Goal: Communication & Community: Participate in discussion

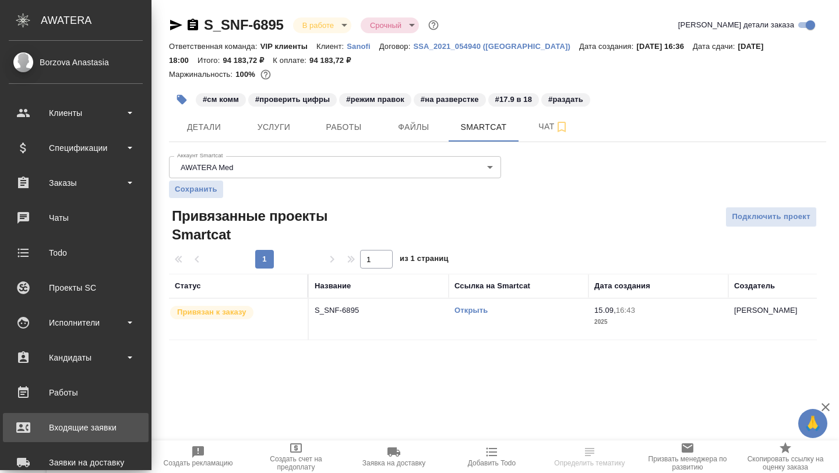
click at [72, 428] on div "Входящие заявки" at bounding box center [76, 427] width 134 height 17
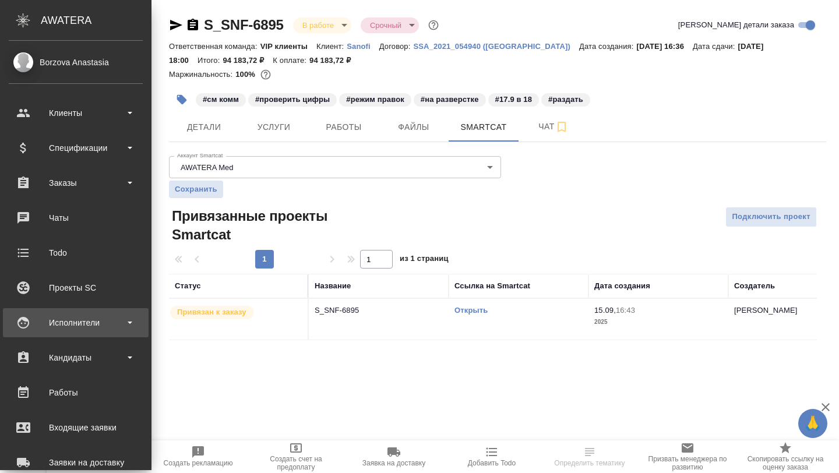
select select "RU"
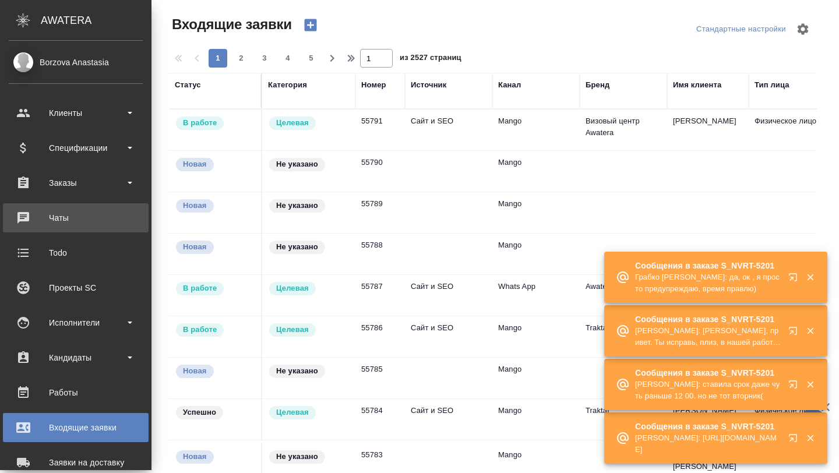
click at [73, 217] on div "Чаты" at bounding box center [76, 217] width 134 height 17
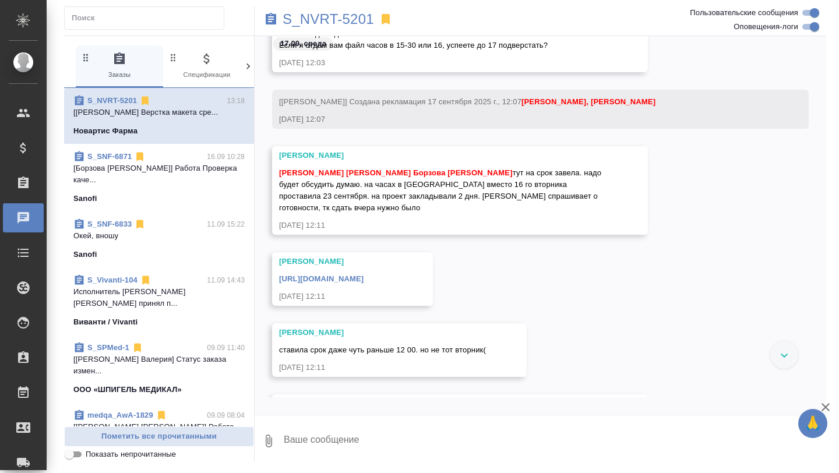
scroll to position [54320, 0]
click at [469, 198] on span "Соловьева Елена Борзова Анастасия тут на срок завела. надо будет обсудить думаю…" at bounding box center [441, 189] width 325 height 44
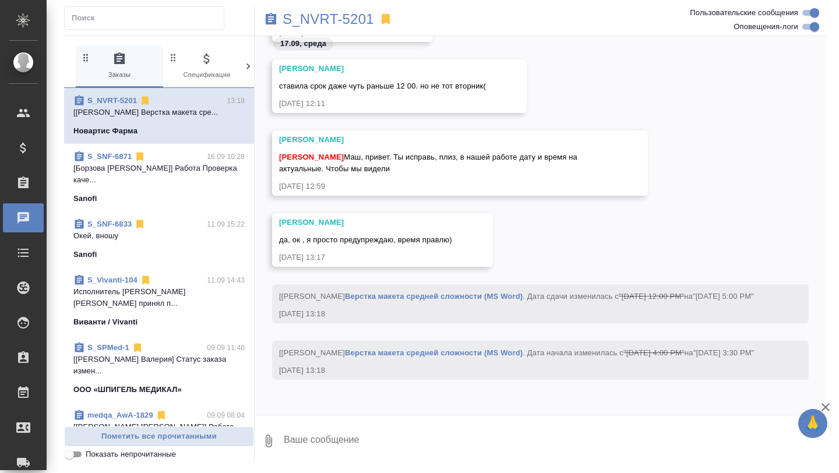
scroll to position [52301, 0]
click at [332, 9] on div "S_NVRT-5201" at bounding box center [445, 19] width 381 height 26
click at [332, 19] on p "S_NVRT-5201" at bounding box center [328, 19] width 91 height 12
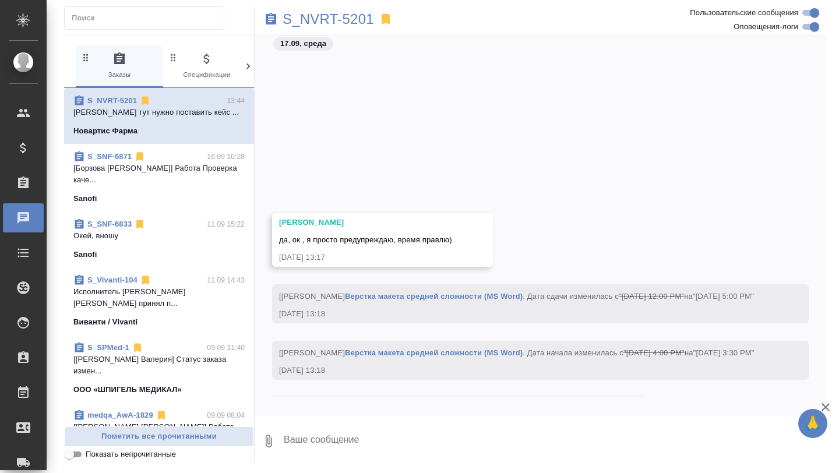
scroll to position [52521, 0]
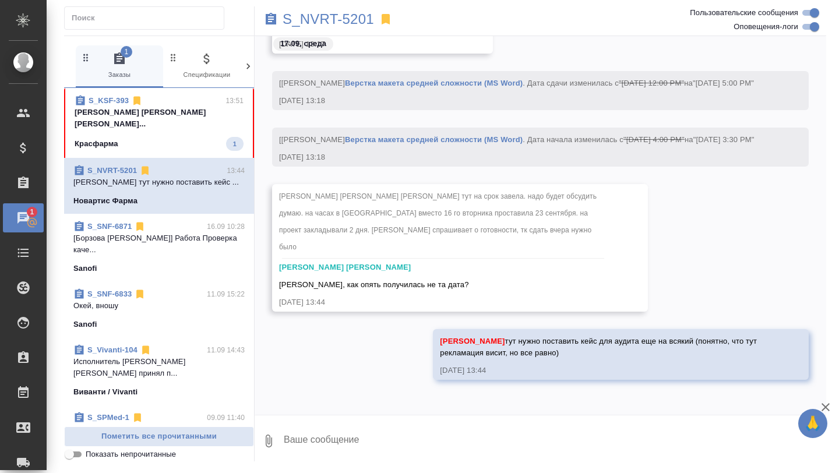
click at [196, 136] on span "S_KSF-393 13:51 Соловьева Елена Борзова Анастасия Горшко... Красфарма 1" at bounding box center [159, 123] width 169 height 56
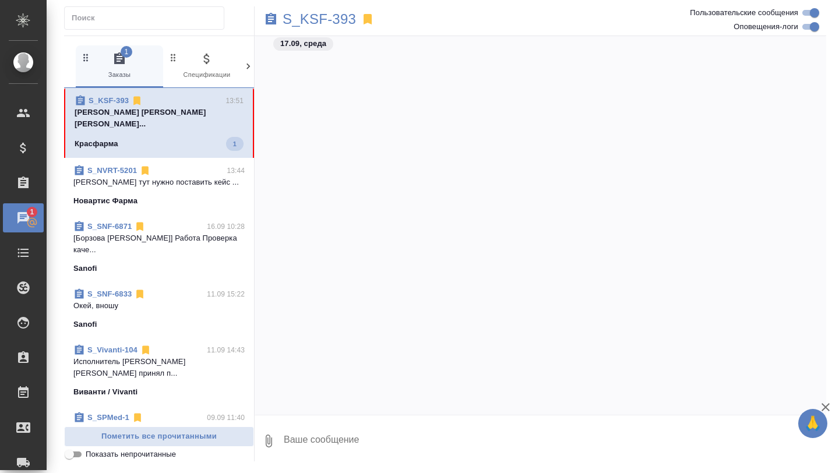
scroll to position [110716, 0]
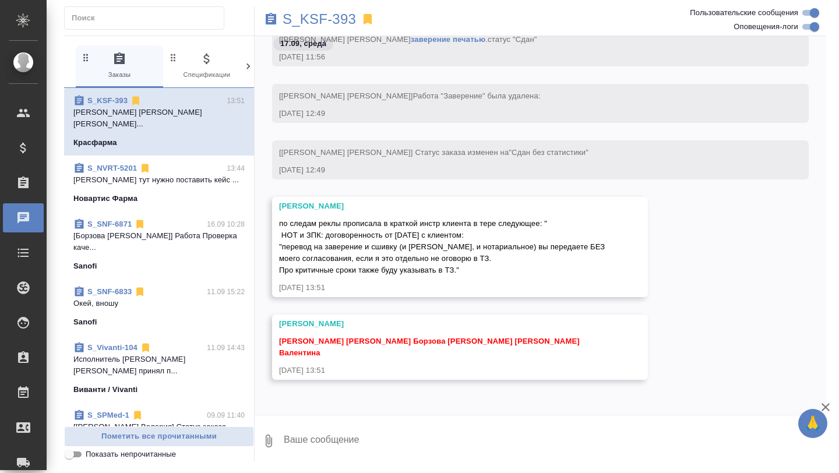
click at [357, 237] on span "по следам реклы прописала в краткой инстр клиента в тере следующее: " НОТ и ЗПК…" at bounding box center [443, 246] width 328 height 55
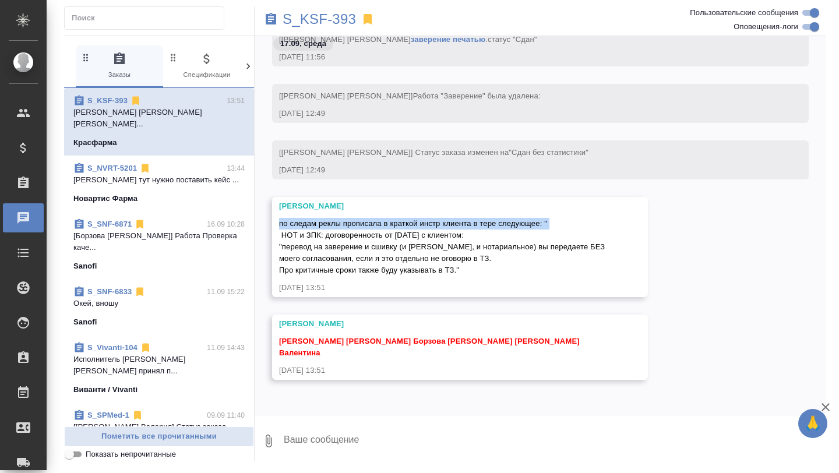
click at [180, 167] on div "S_NVRT-5201 13:44" at bounding box center [158, 169] width 171 height 12
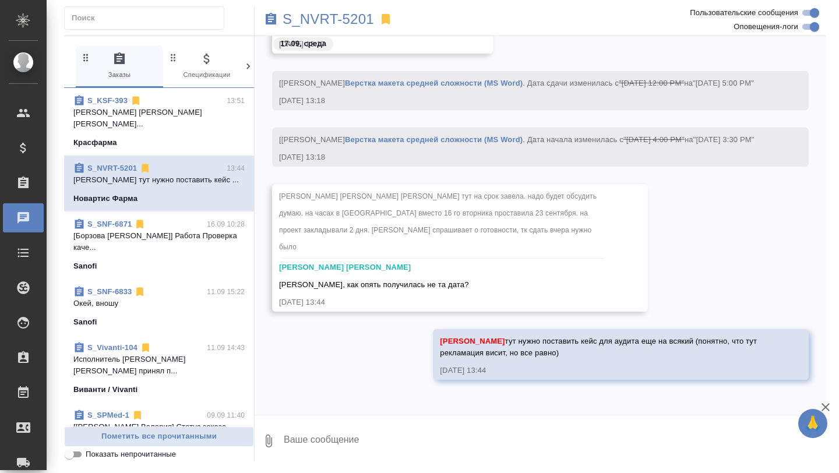
scroll to position [51717, 0]
click at [194, 122] on p "Соловьева Елена Борзова Анастасия Горшко..." at bounding box center [158, 118] width 171 height 23
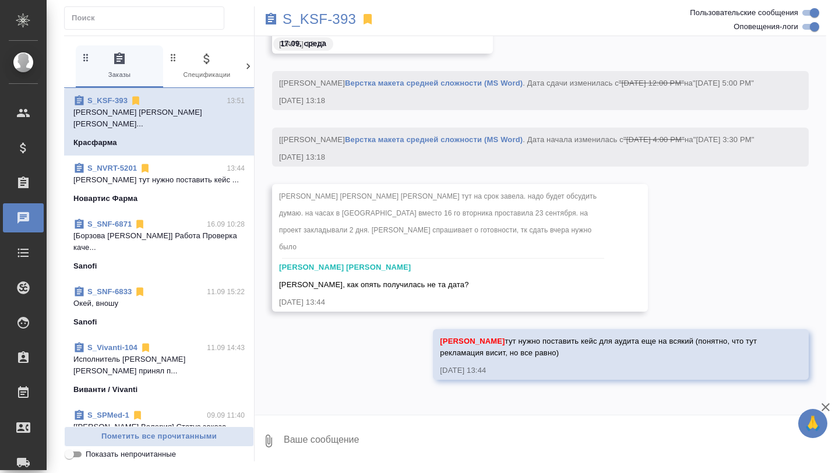
scroll to position [110716, 0]
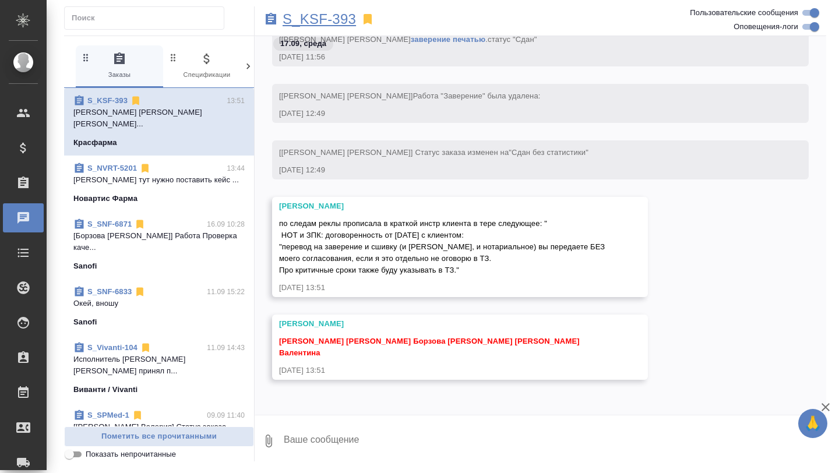
click at [325, 17] on p "S_KSF-393" at bounding box center [319, 19] width 73 height 12
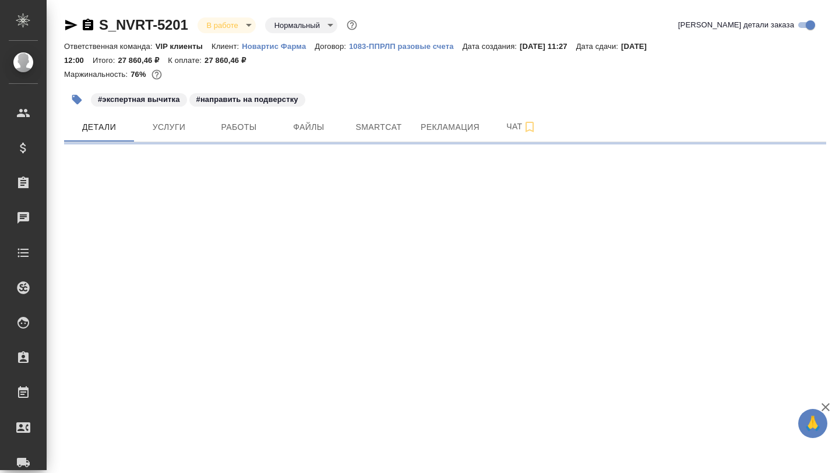
select select "RU"
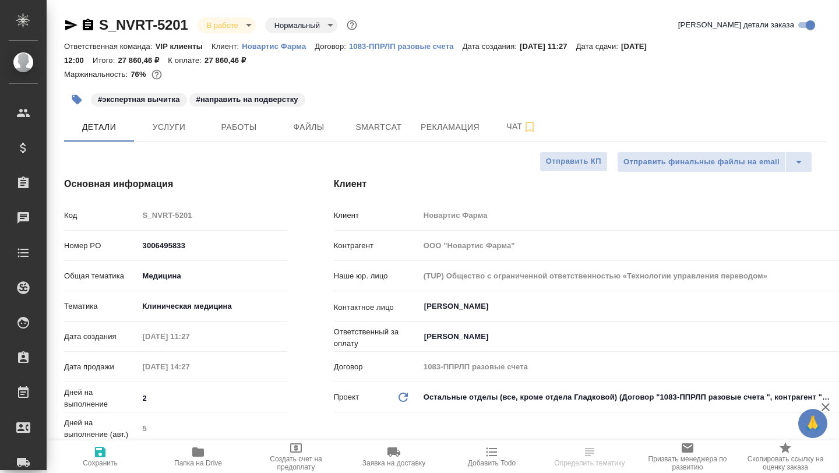
type textarea "x"
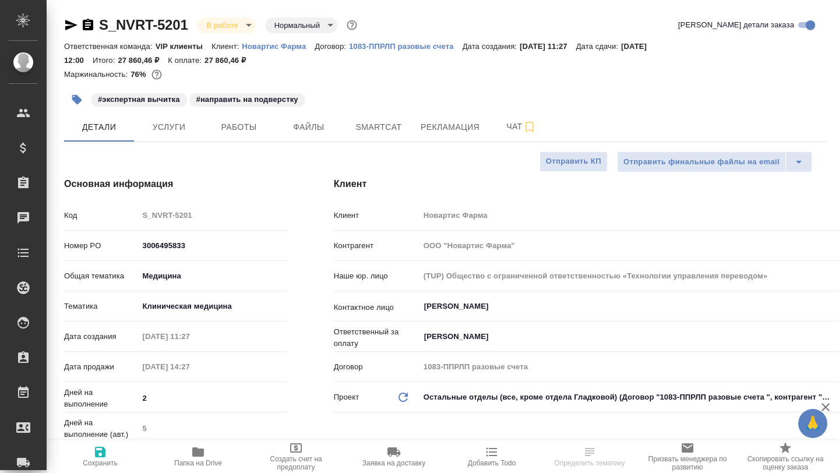
type textarea "x"
click at [505, 136] on button "Чат" at bounding box center [522, 126] width 70 height 29
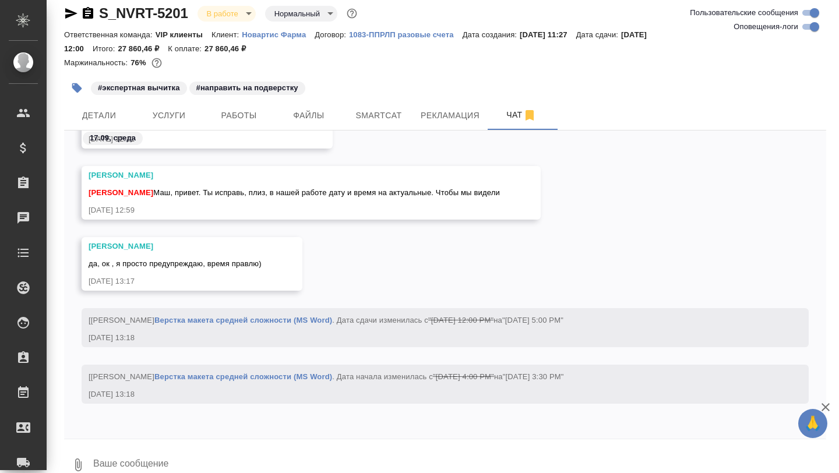
scroll to position [30, 0]
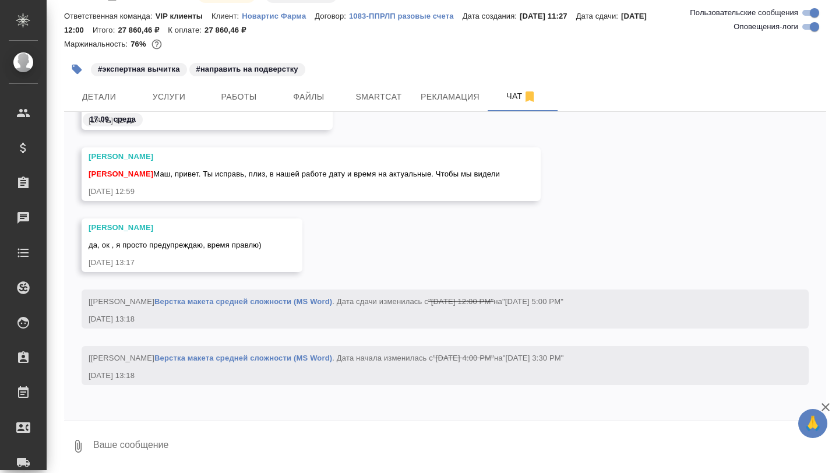
click at [126, 440] on textarea at bounding box center [459, 447] width 734 height 40
type textarea "2"
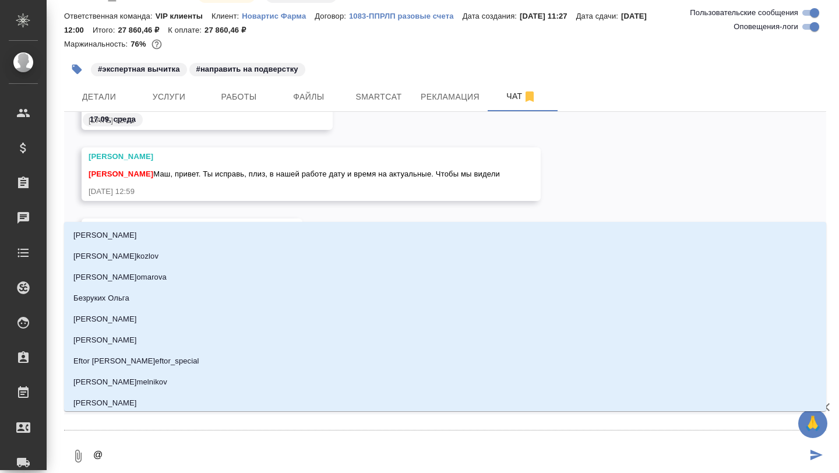
type textarea "@к"
type input "к"
type textarea "@ка"
type input "ка"
type textarea "@каб"
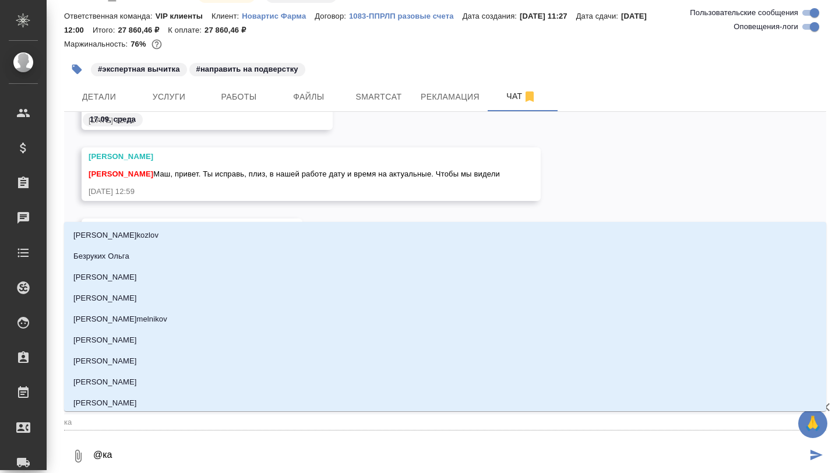
type input "каб"
type textarea "@каба"
type input "каба"
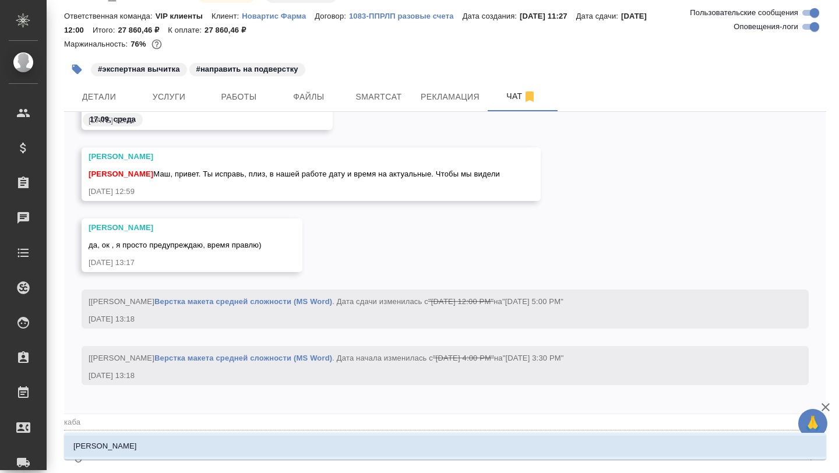
click at [94, 452] on p "Кабаргина Анна" at bounding box center [105, 447] width 64 height 12
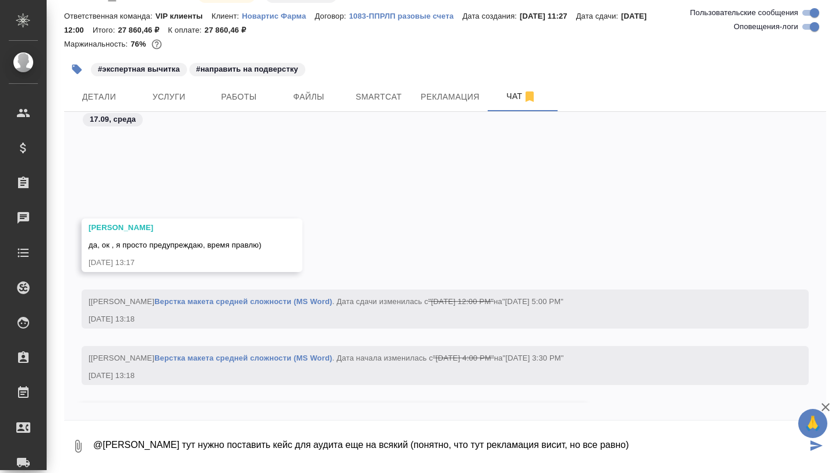
scroll to position [58252, 0]
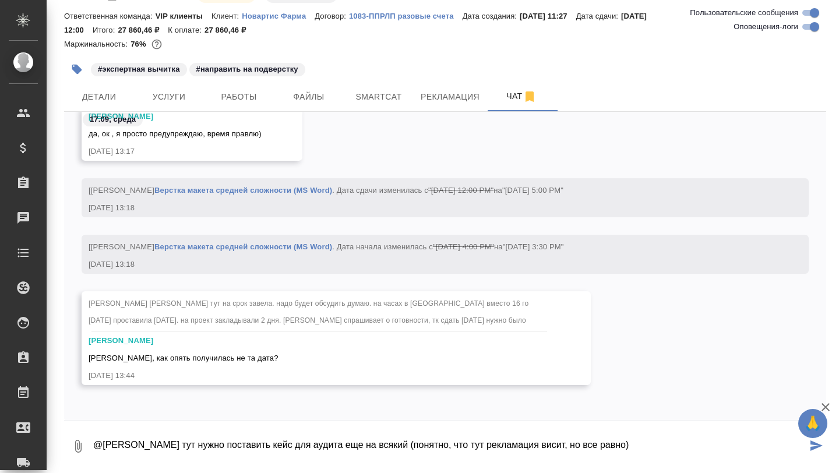
type textarea "@Кабаргина Анна тут нужно поставить кейс для аудита еще на всякий (понятно, что…"
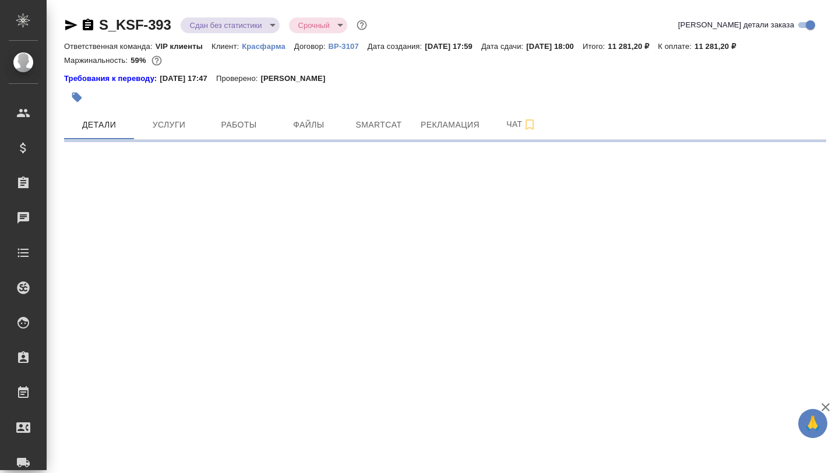
select select "RU"
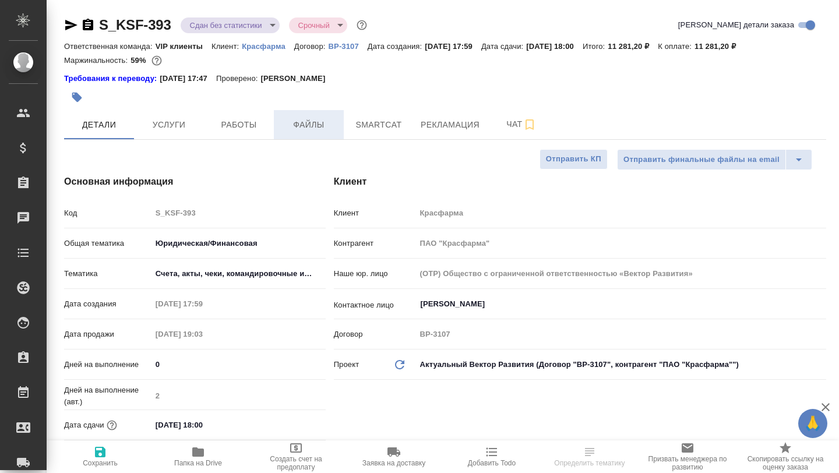
type textarea "x"
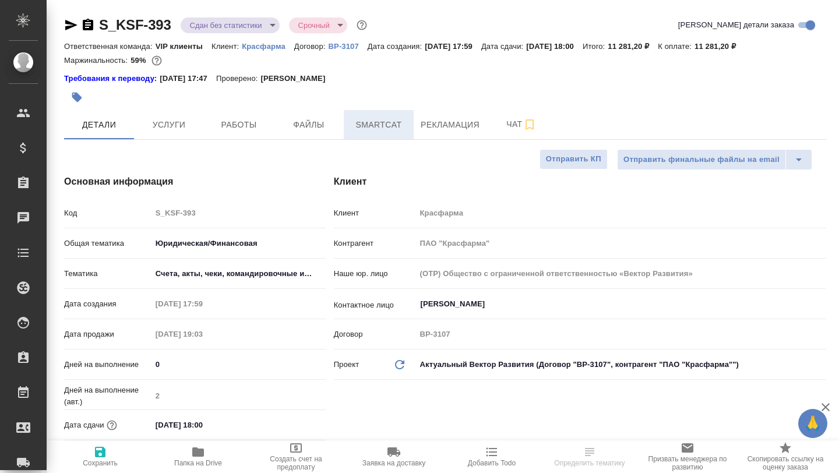
type textarea "x"
click at [432, 132] on span "Рекламация" at bounding box center [450, 125] width 59 height 15
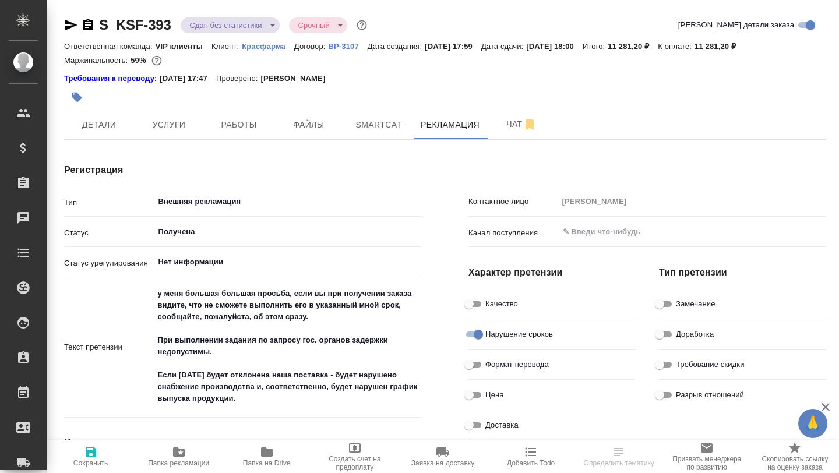
type textarea "x"
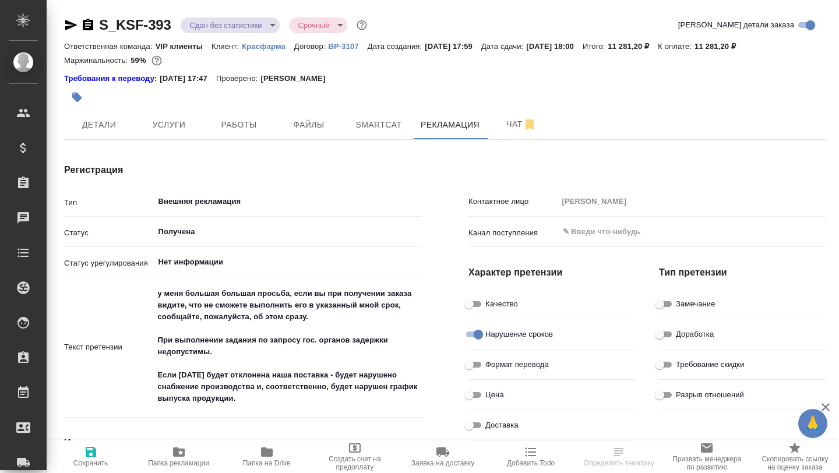
type textarea "x"
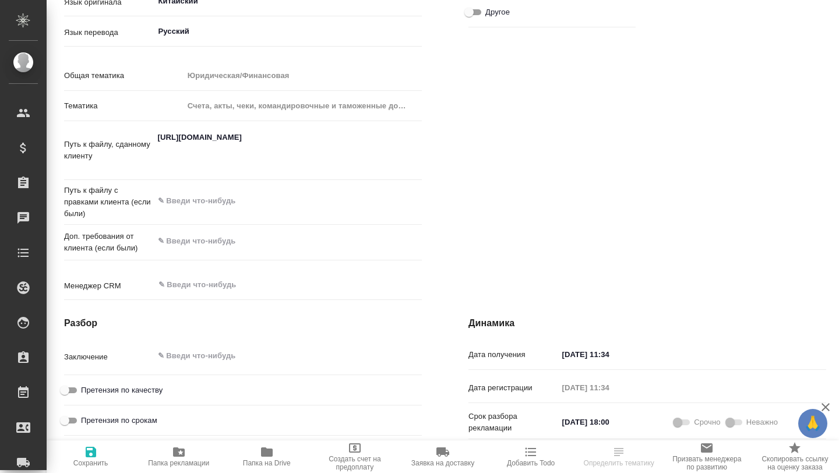
scroll to position [477, 0]
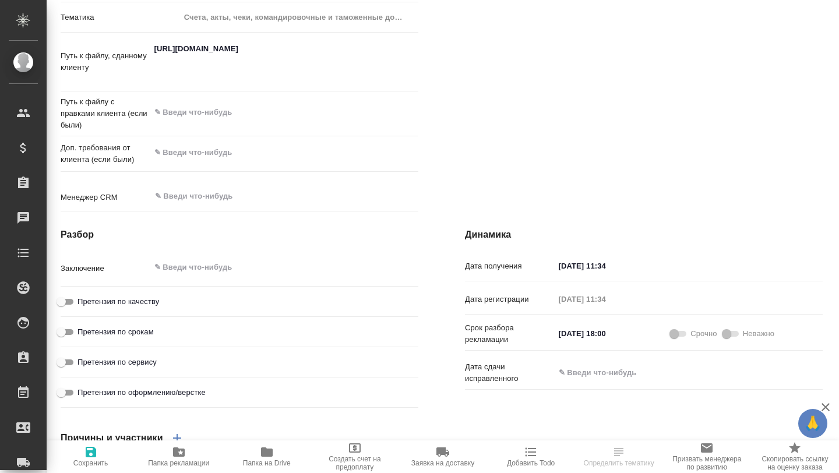
type textarea "x"
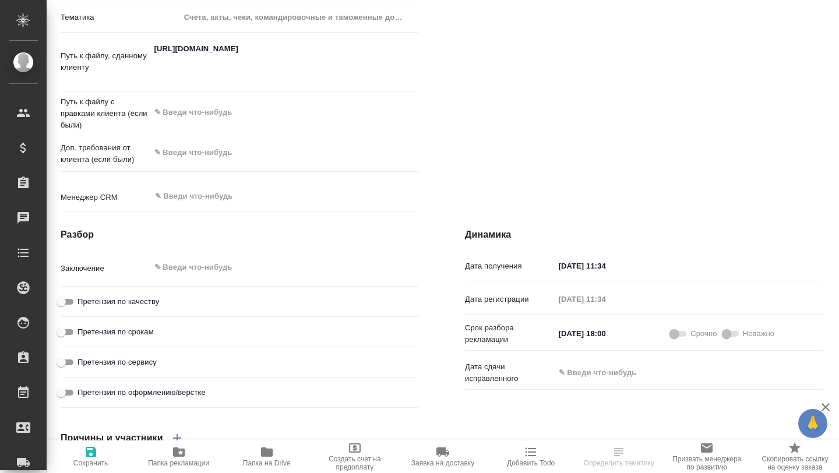
type textarea "x"
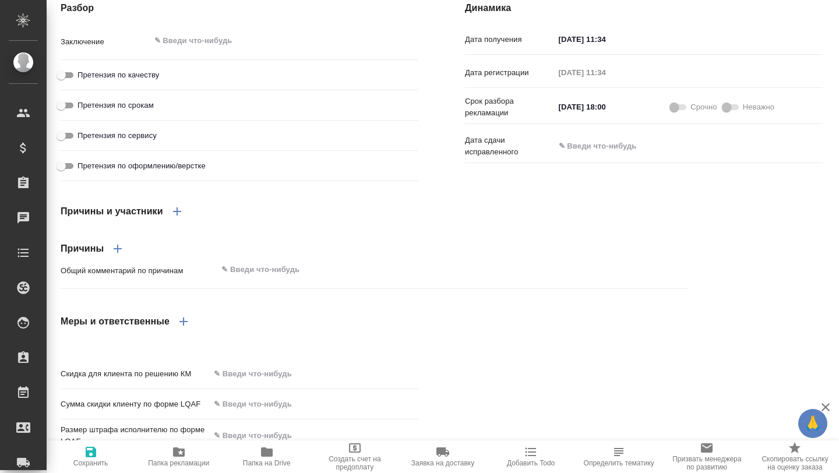
scroll to position [859, 3]
